Goal: Find specific page/section: Find specific page/section

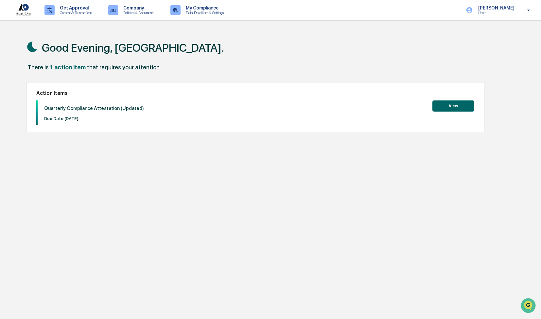
click at [459, 106] on button "View" at bounding box center [453, 105] width 42 height 11
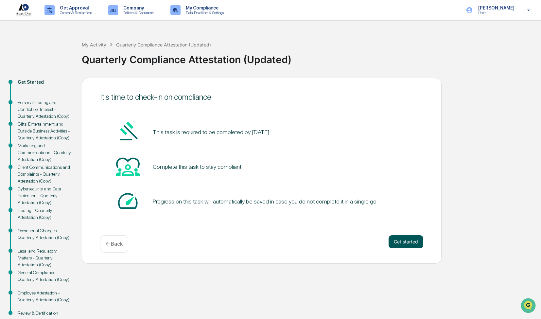
click at [404, 240] on button "Get started" at bounding box center [406, 241] width 35 height 13
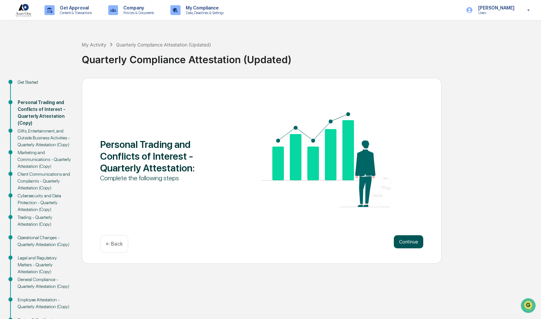
click at [403, 240] on button "Continue" at bounding box center [408, 241] width 29 height 13
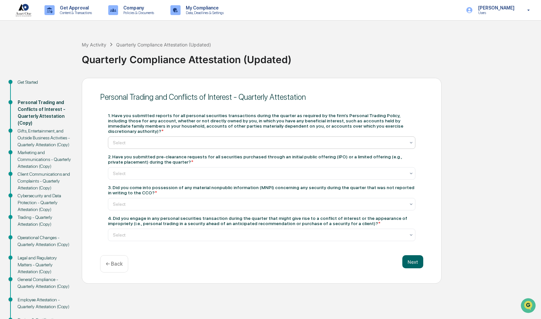
click at [410, 142] on icon at bounding box center [411, 143] width 3 height 2
click at [434, 113] on div "Personal Trading and Conflicts of Interest - Quarterly Attestation 1. Have you …" at bounding box center [262, 181] width 360 height 206
click at [133, 11] on p "Policies & Documents" at bounding box center [137, 12] width 39 height 5
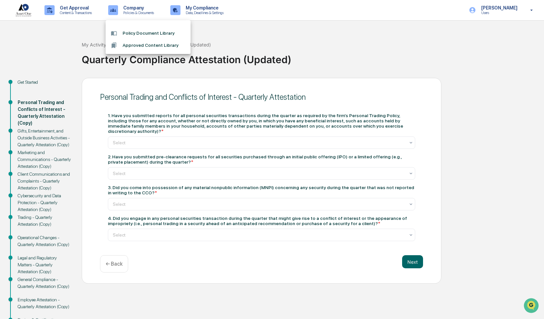
click at [132, 43] on li "Approved Content Library" at bounding box center [148, 45] width 85 height 12
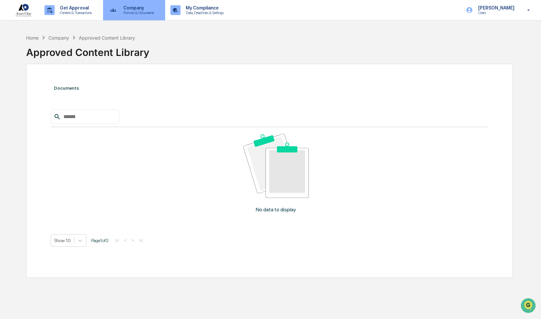
click at [141, 9] on p "Company" at bounding box center [137, 7] width 39 height 5
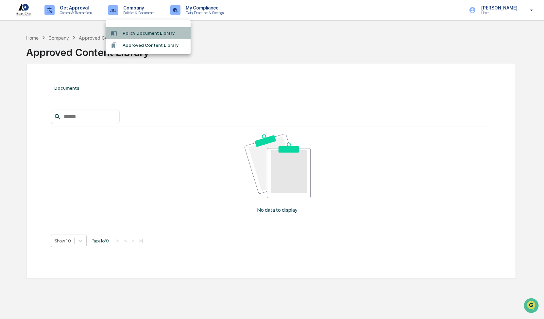
click at [138, 33] on li "Policy Document Library" at bounding box center [148, 33] width 85 height 12
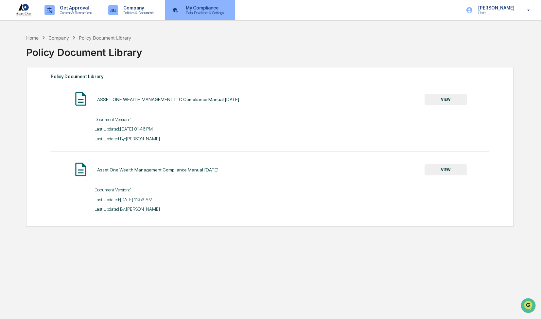
click at [198, 9] on p "My Compliance" at bounding box center [204, 7] width 46 height 5
